Goal: Task Accomplishment & Management: Complete application form

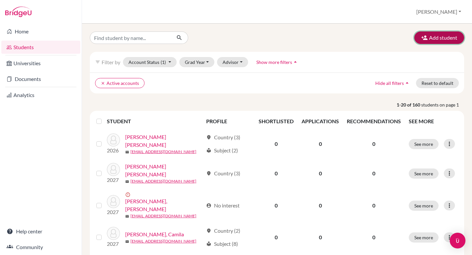
click at [431, 39] on button "Add student" at bounding box center [440, 37] width 50 height 12
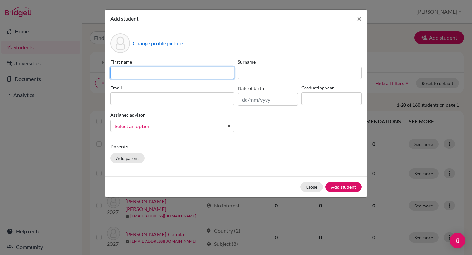
click at [190, 75] on input at bounding box center [173, 73] width 124 height 12
type input "[PERSON_NAME]"
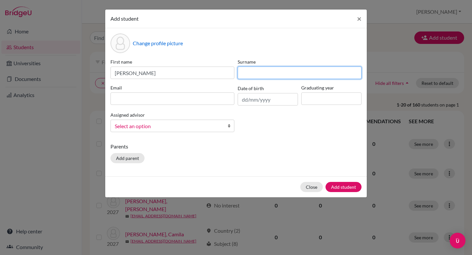
click at [259, 75] on input at bounding box center [300, 73] width 124 height 12
type input "[PERSON_NAME]"
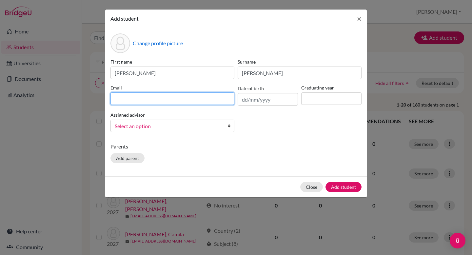
click at [211, 98] on input at bounding box center [173, 99] width 124 height 12
type input "[EMAIL_ADDRESS][DOMAIN_NAME]"
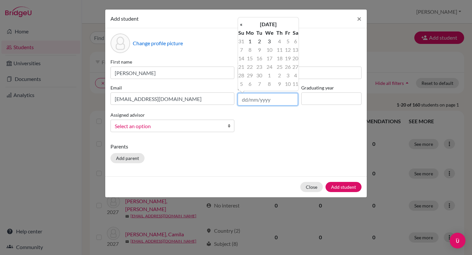
click at [242, 100] on input "text" at bounding box center [268, 99] width 60 height 12
type input "[DATE]"
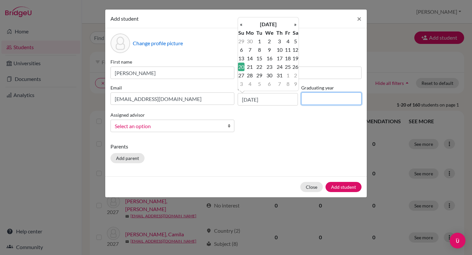
click at [315, 101] on input at bounding box center [331, 99] width 60 height 12
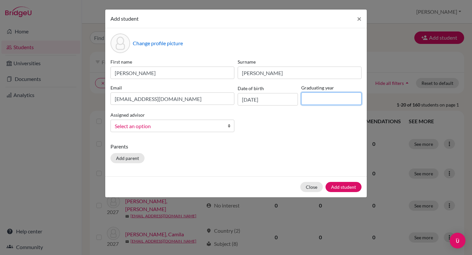
type input "2027"
click at [228, 127] on b at bounding box center [231, 126] width 7 height 12
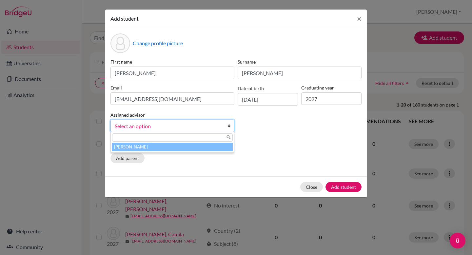
click at [207, 148] on li "[PERSON_NAME]" at bounding box center [172, 147] width 121 height 8
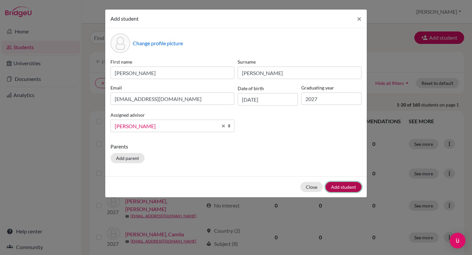
click at [344, 187] on button "Add student" at bounding box center [344, 187] width 36 height 10
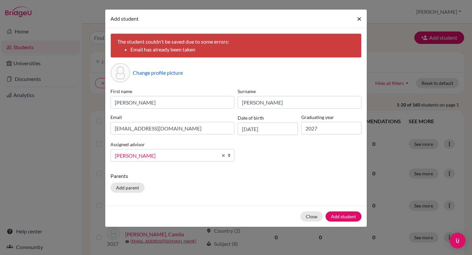
click at [362, 18] on span "×" at bounding box center [359, 19] width 5 height 10
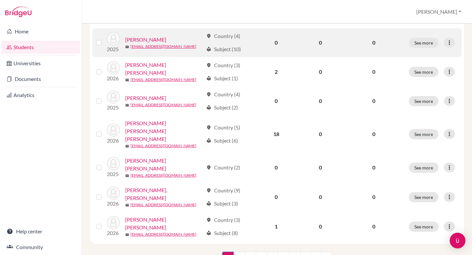
scroll to position [506, 0]
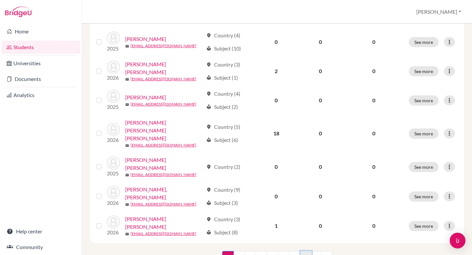
click at [303, 251] on link "8" at bounding box center [306, 257] width 11 height 12
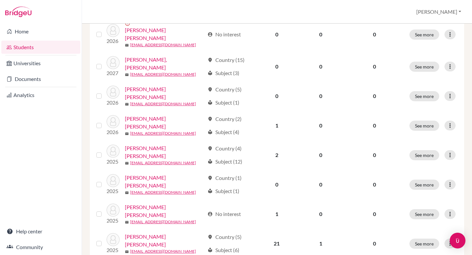
scroll to position [504, 0]
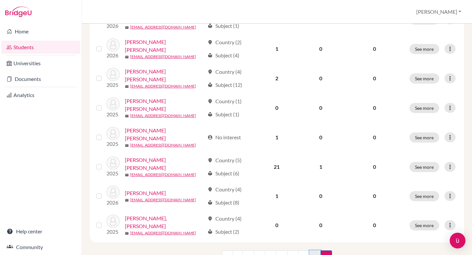
click at [318, 251] on link "7" at bounding box center [315, 257] width 11 height 12
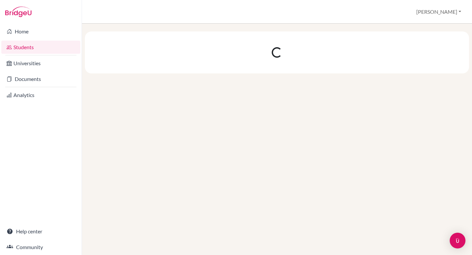
scroll to position [0, 0]
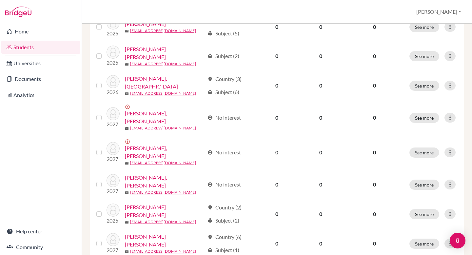
scroll to position [402, 0]
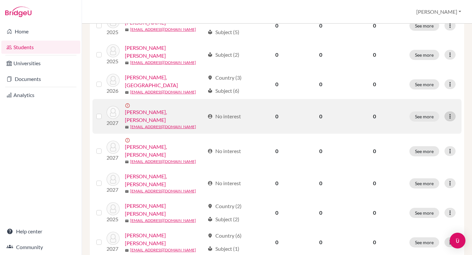
click at [450, 113] on icon at bounding box center [450, 116] width 7 height 7
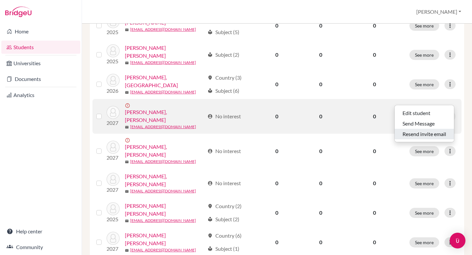
click at [433, 132] on button "Resend invite email" at bounding box center [424, 134] width 59 height 10
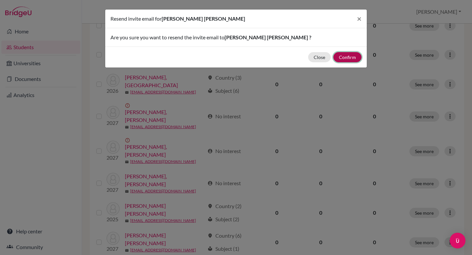
click at [351, 56] on button "Confirm" at bounding box center [348, 57] width 28 height 10
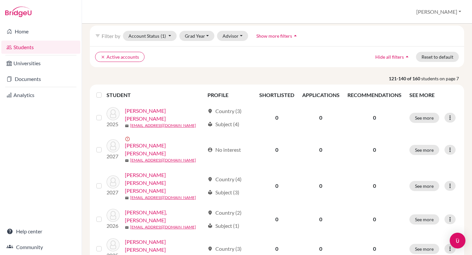
scroll to position [0, 0]
